Goal: Transaction & Acquisition: Download file/media

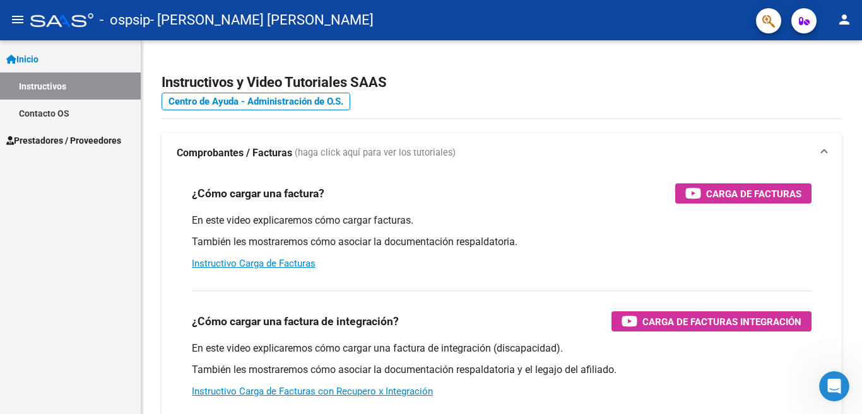
click at [85, 139] on span "Prestadores / Proveedores" at bounding box center [63, 141] width 115 height 14
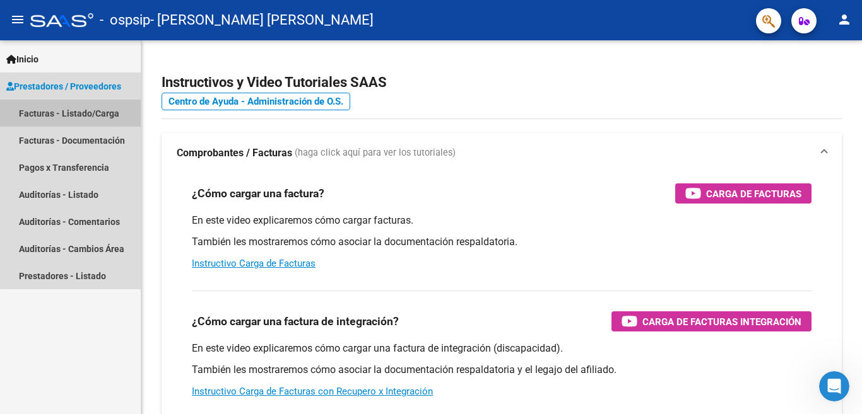
click at [89, 118] on link "Facturas - Listado/Carga" at bounding box center [70, 113] width 141 height 27
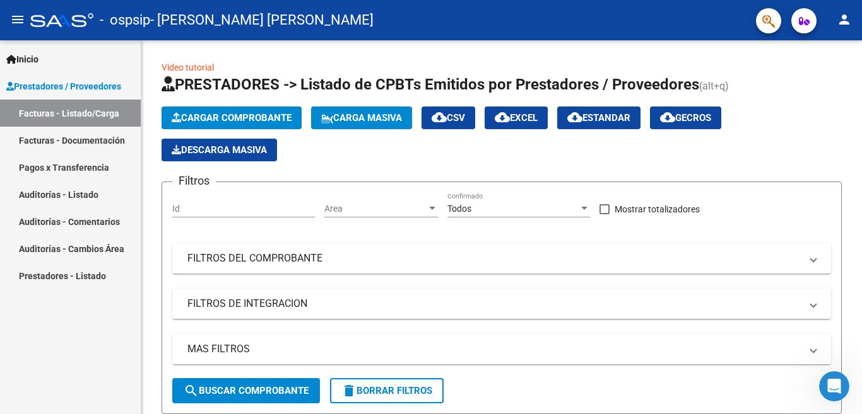
click at [87, 143] on link "Facturas - Documentación" at bounding box center [70, 140] width 141 height 27
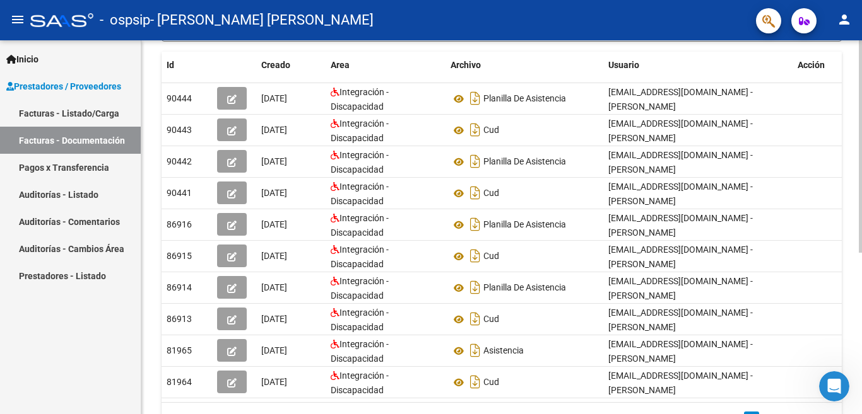
scroll to position [212, 0]
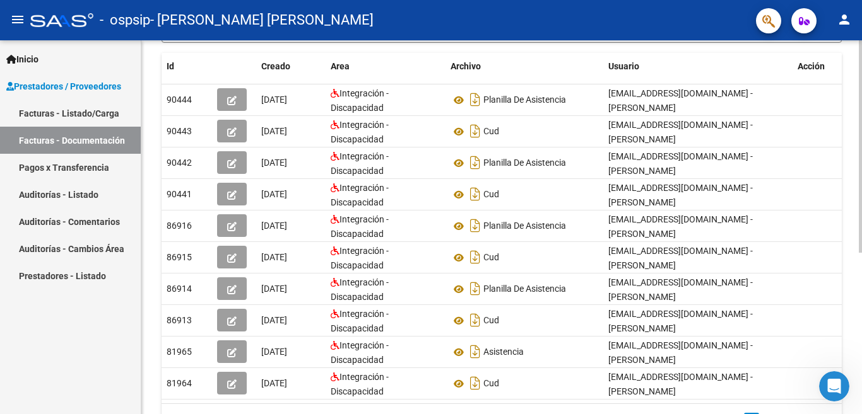
click at [856, 268] on div "PRESTADORES -> Comprobantes - Documentación Respaldatoria cloud_download Export…" at bounding box center [503, 152] width 724 height 648
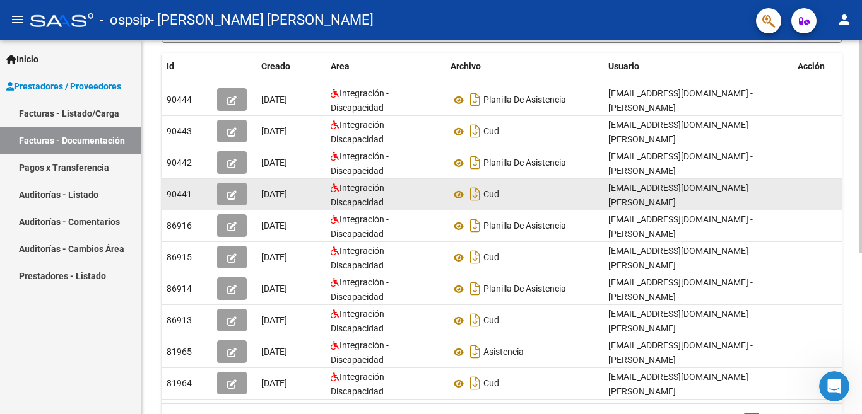
click at [287, 191] on span "[DATE]" at bounding box center [274, 194] width 26 height 10
click at [228, 193] on icon "button" at bounding box center [231, 195] width 9 height 9
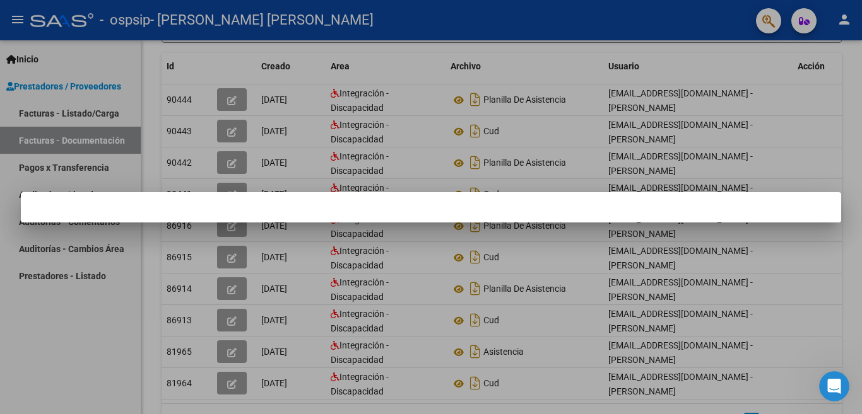
click at [228, 193] on mat-dialog-container at bounding box center [431, 207] width 820 height 30
click at [857, 117] on div at bounding box center [431, 207] width 862 height 414
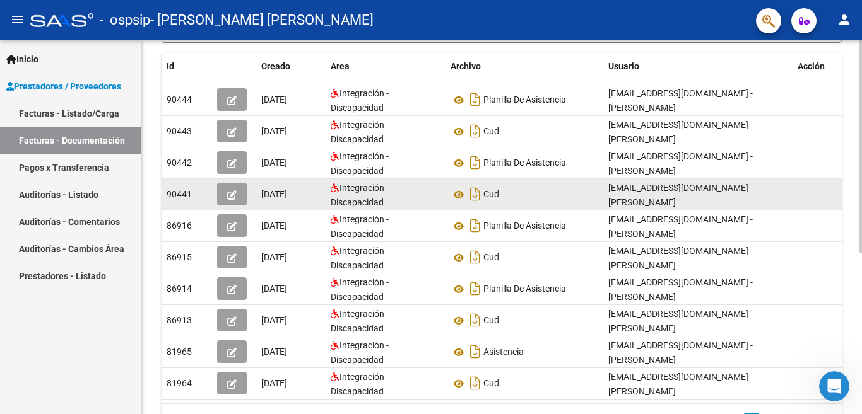
click at [192, 197] on div "90441" at bounding box center [187, 194] width 40 height 15
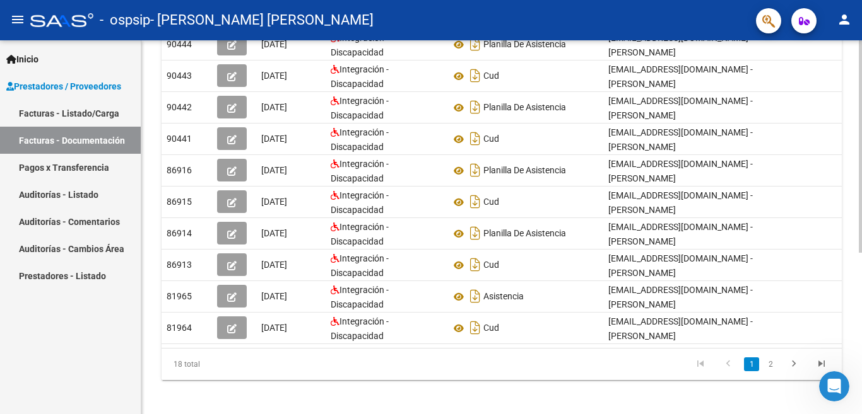
scroll to position [285, 0]
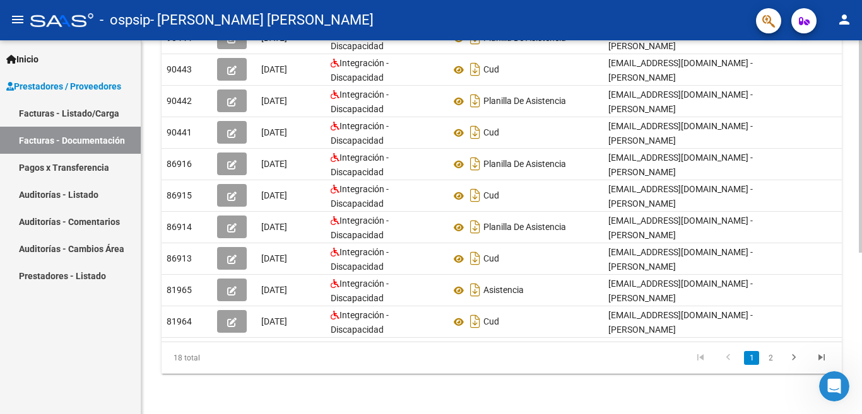
click at [861, 253] on div at bounding box center [860, 146] width 3 height 213
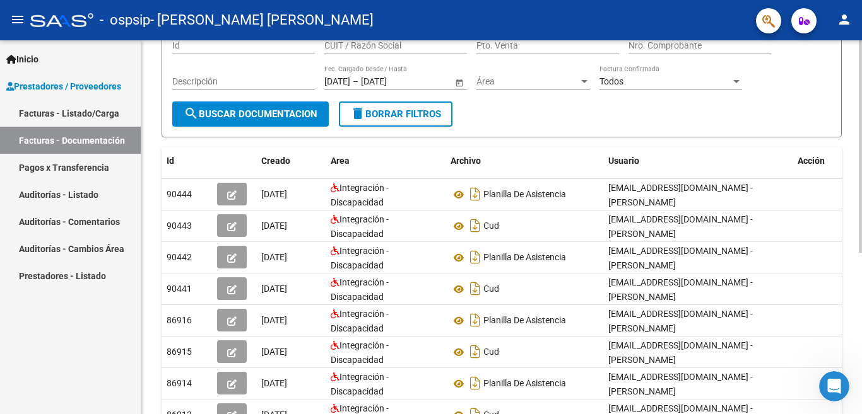
scroll to position [120, 0]
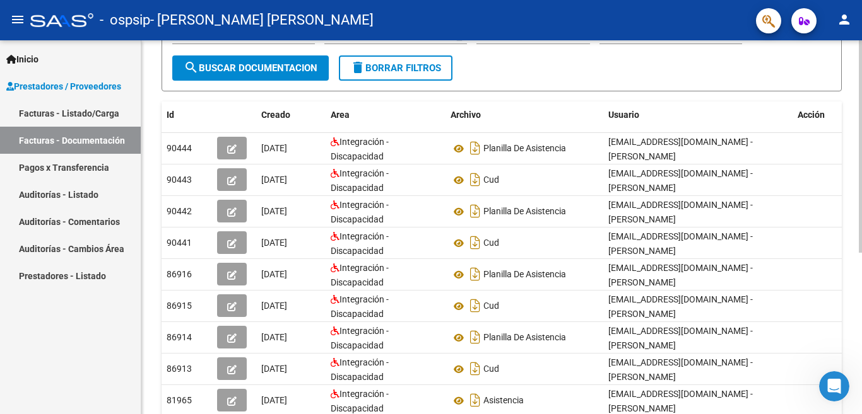
click at [861, 245] on div at bounding box center [860, 146] width 3 height 213
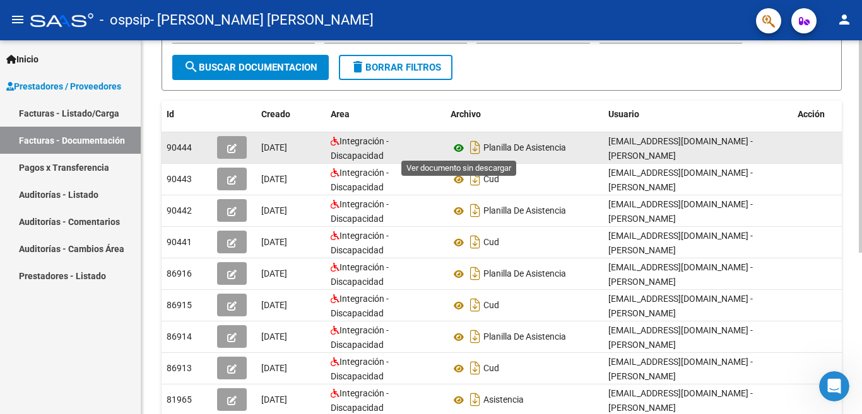
click at [459, 148] on icon at bounding box center [458, 148] width 16 height 15
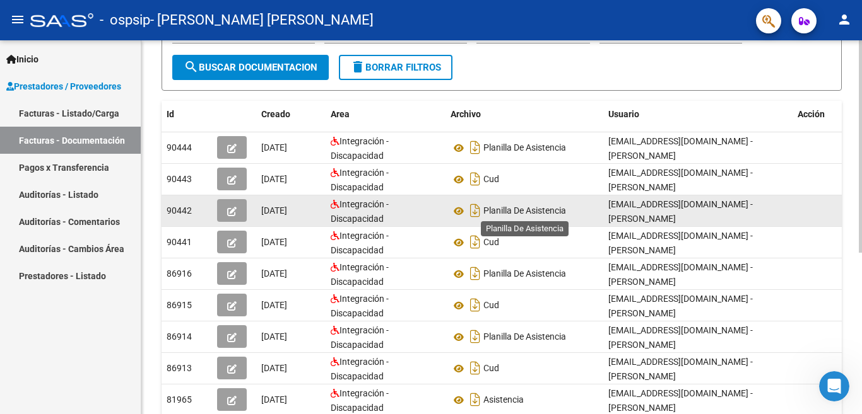
click at [494, 209] on span "Planilla De Asistencia" at bounding box center [524, 211] width 83 height 10
click at [460, 214] on icon at bounding box center [458, 211] width 16 height 15
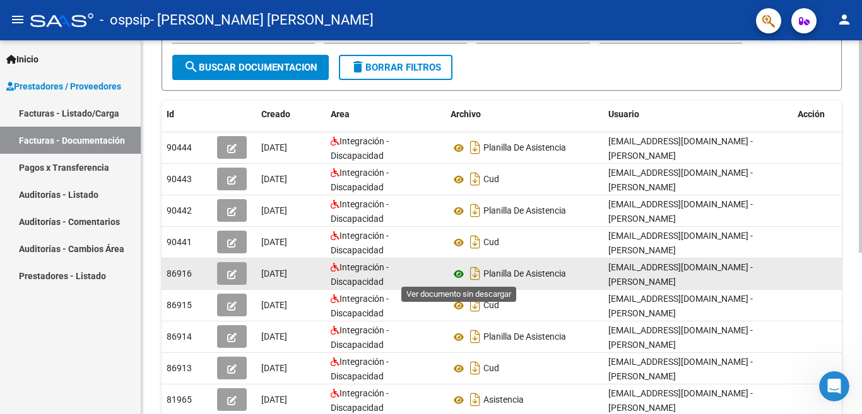
click at [459, 276] on icon at bounding box center [458, 274] width 16 height 15
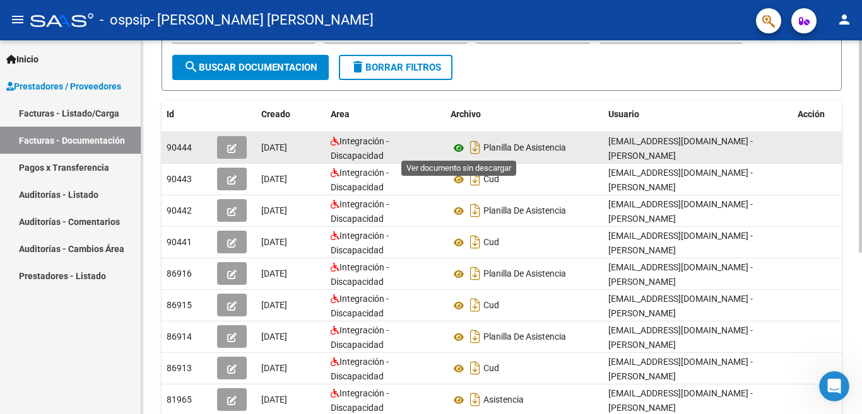
click at [457, 150] on icon at bounding box center [458, 148] width 16 height 15
